Goal: Task Accomplishment & Management: Complete application form

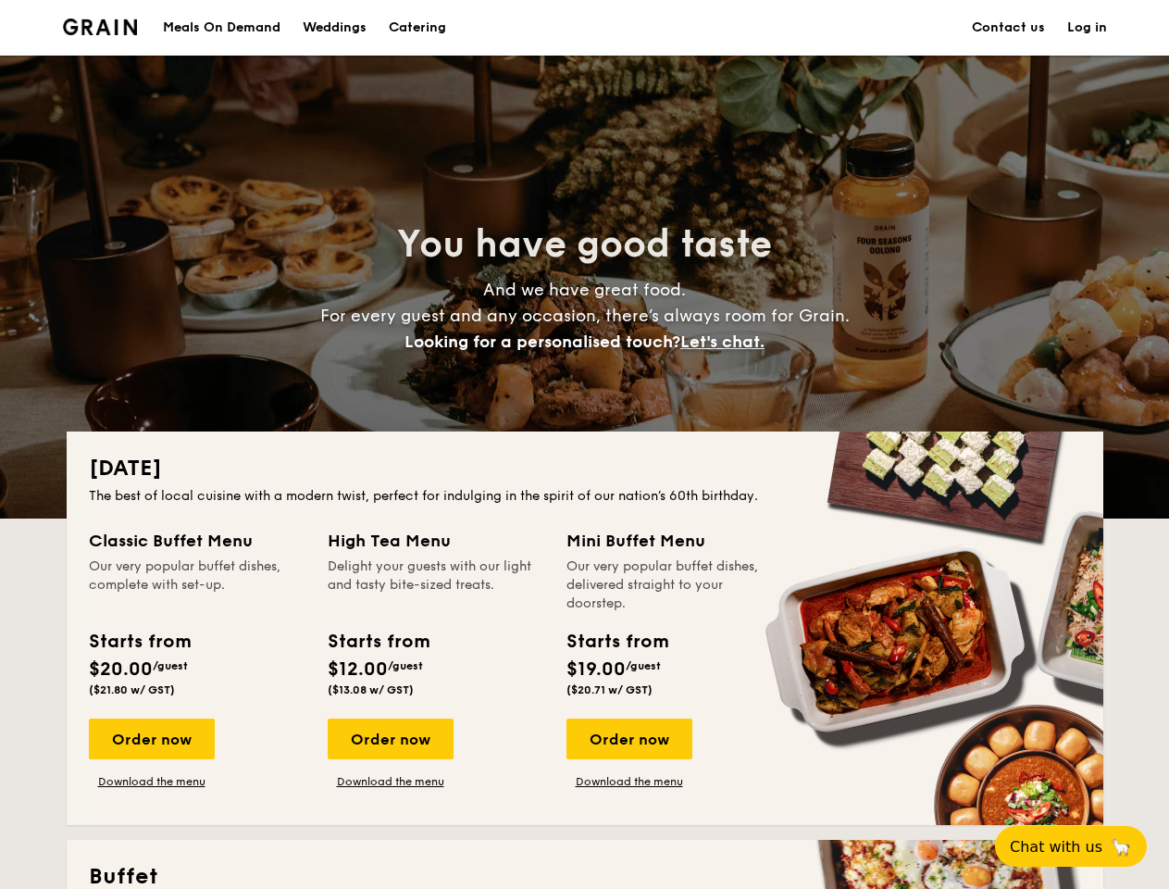
click at [584, 444] on div "[DATE] The best of local cuisine with a modern twist, perfect for indulging in …" at bounding box center [585, 627] width 1037 height 393
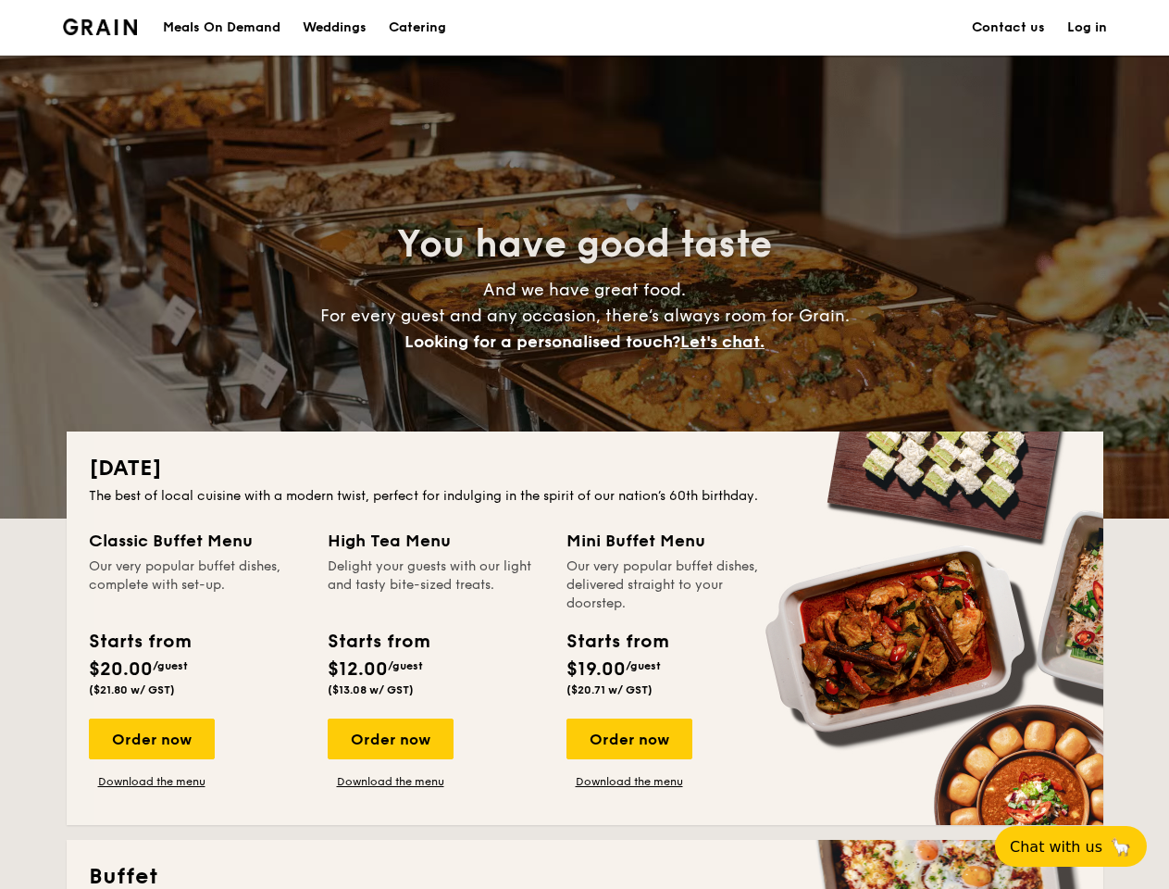
click at [1087, 28] on link "Log in" at bounding box center [1087, 28] width 40 height 56
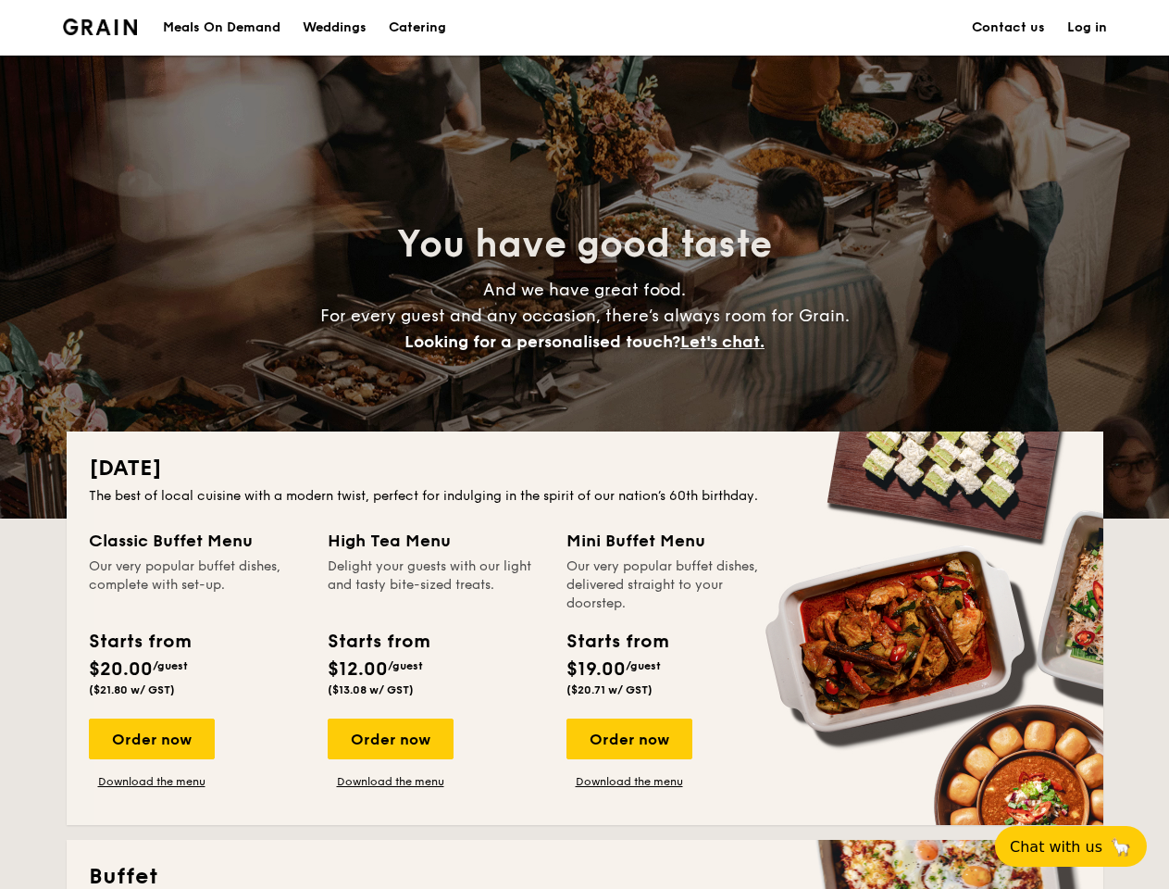
click at [728, 342] on span "Let's chat." at bounding box center [722, 341] width 84 height 20
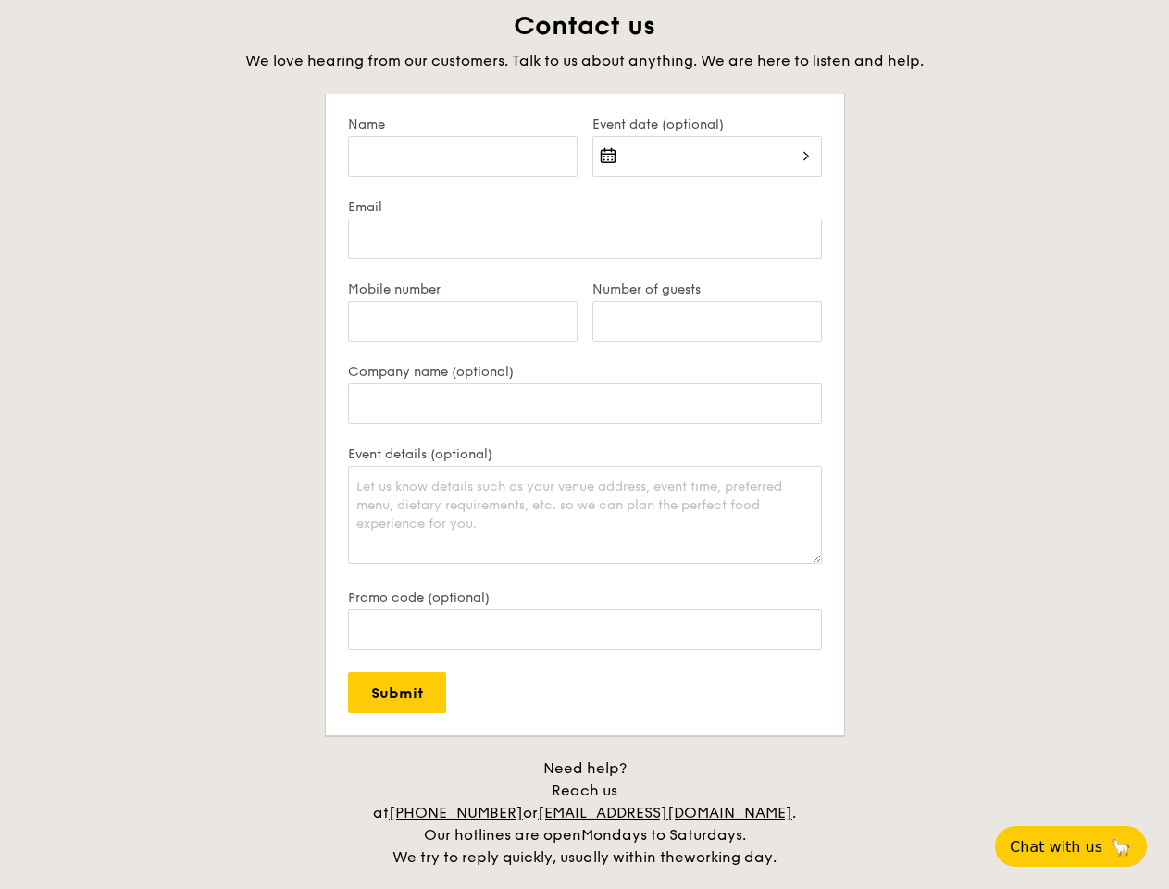
click at [629, 739] on div "Contact us We love hearing from our customers. Talk to us about anything. We ar…" at bounding box center [585, 438] width 1037 height 859
click at [1081, 846] on span "Chat with us" at bounding box center [1056, 847] width 93 height 18
